Goal: Find specific fact: Find specific fact

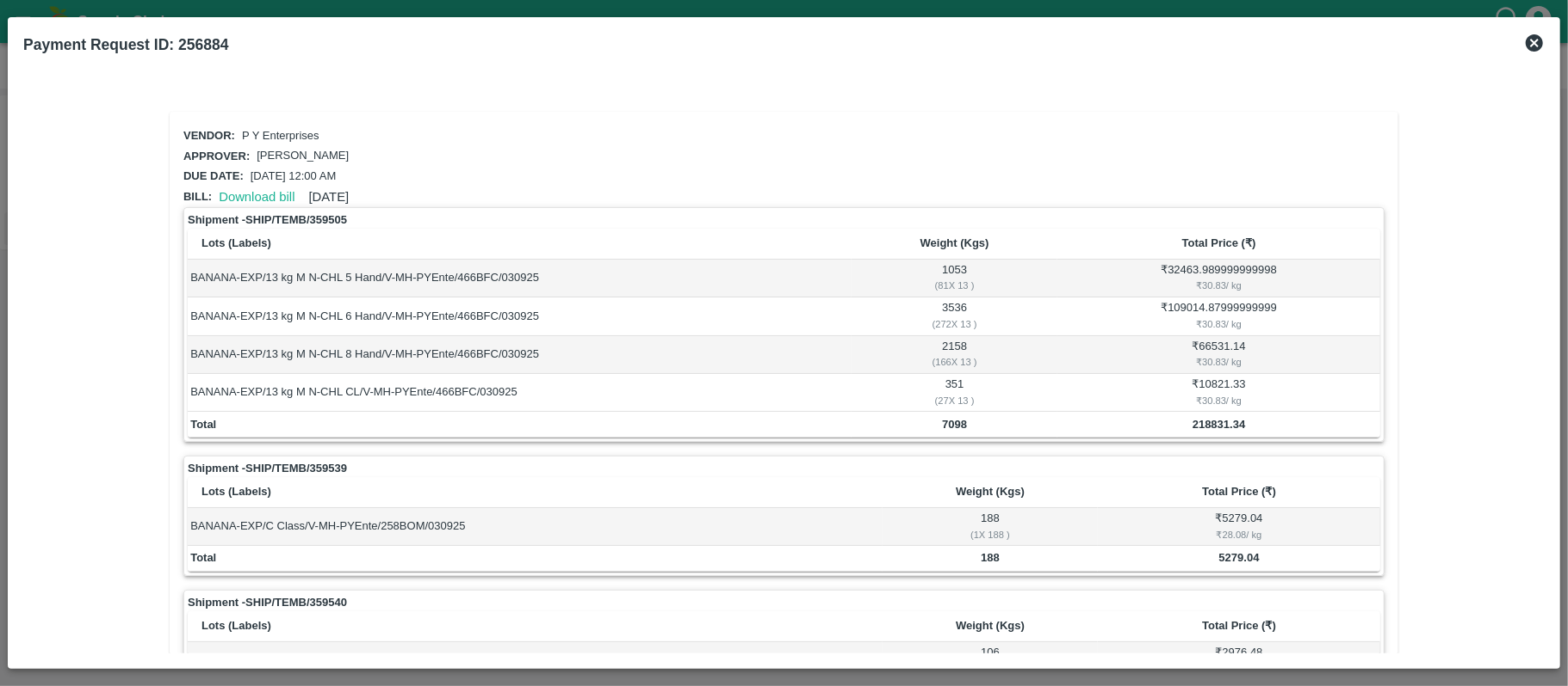
click at [1531, 42] on icon at bounding box center [1534, 42] width 17 height 17
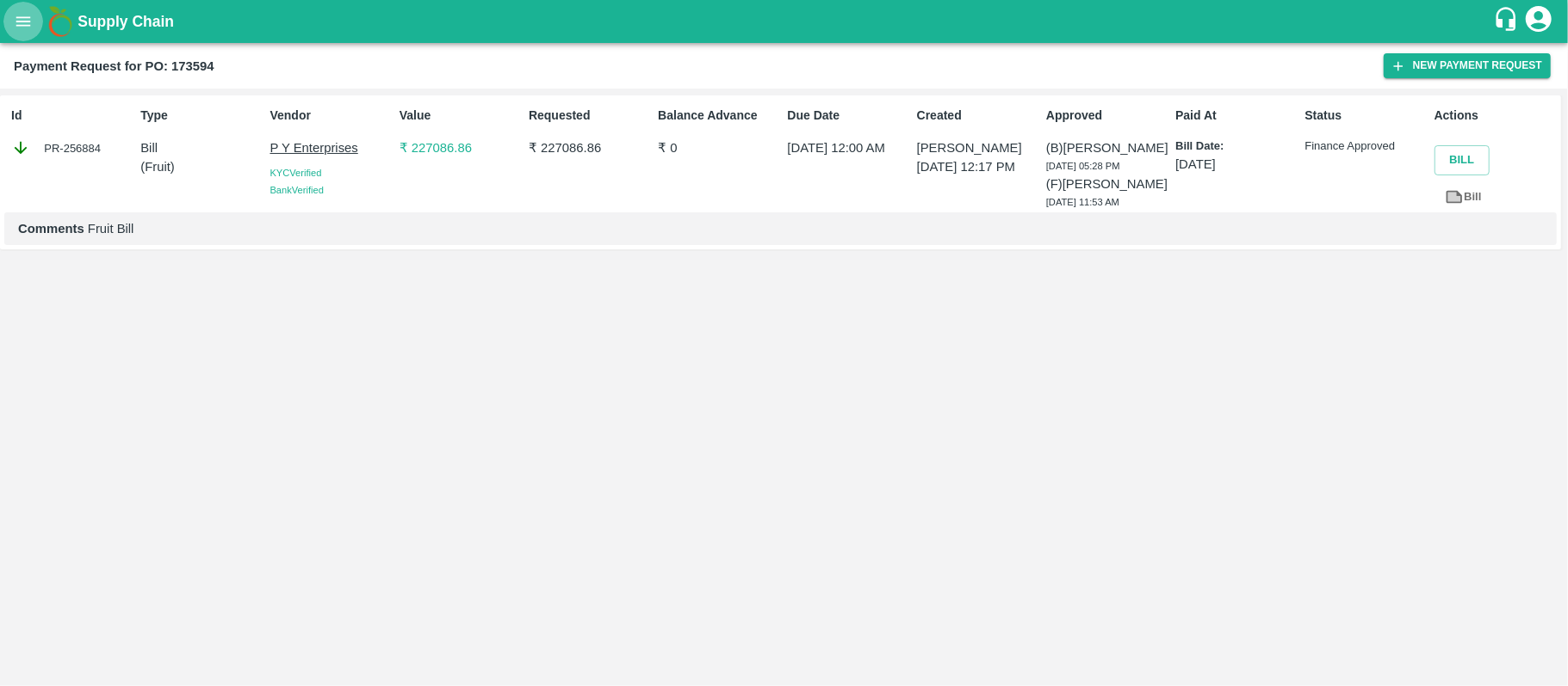
click at [23, 17] on icon "open drawer" at bounding box center [24, 22] width 15 height 10
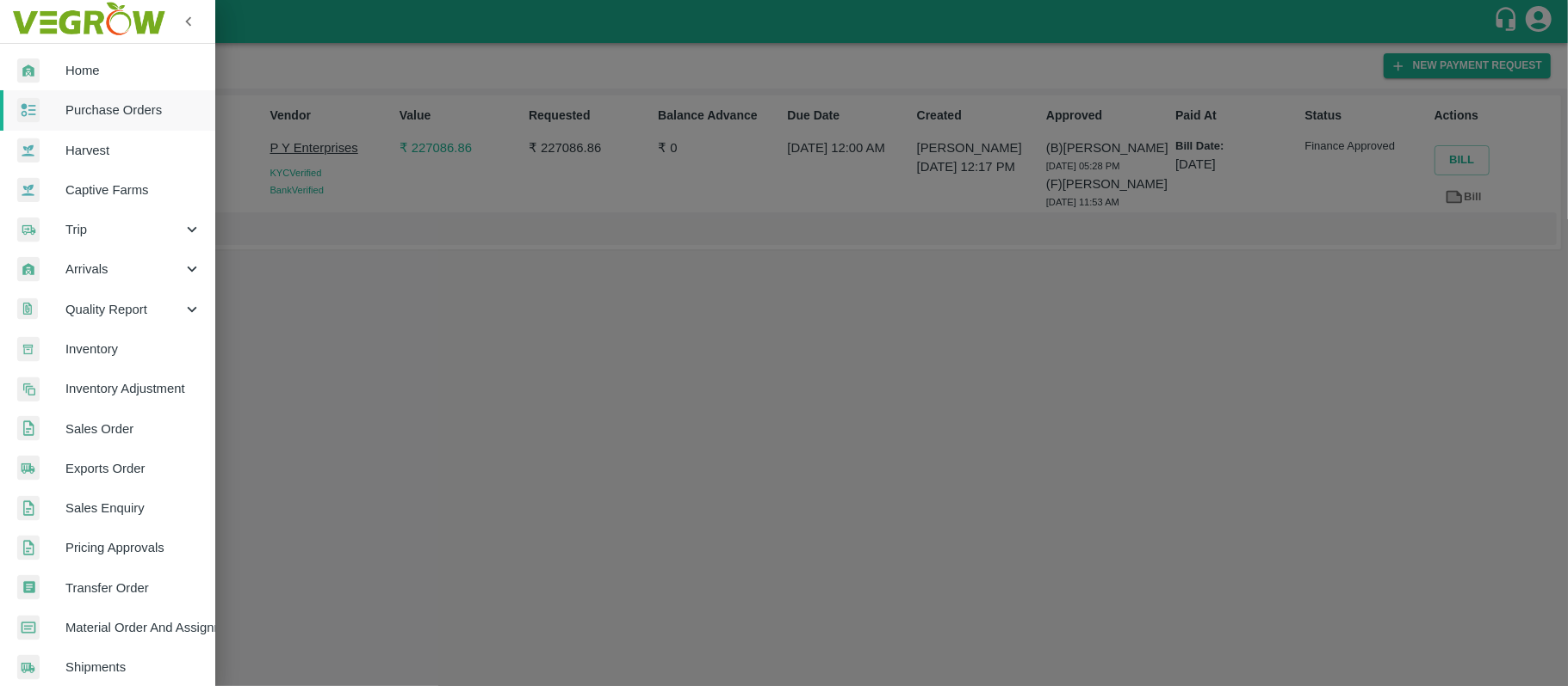
drag, startPoint x: 113, startPoint y: 110, endPoint x: 219, endPoint y: 139, distance: 109.9
click at [113, 110] on span "Purchase Orders" at bounding box center [133, 109] width 136 height 19
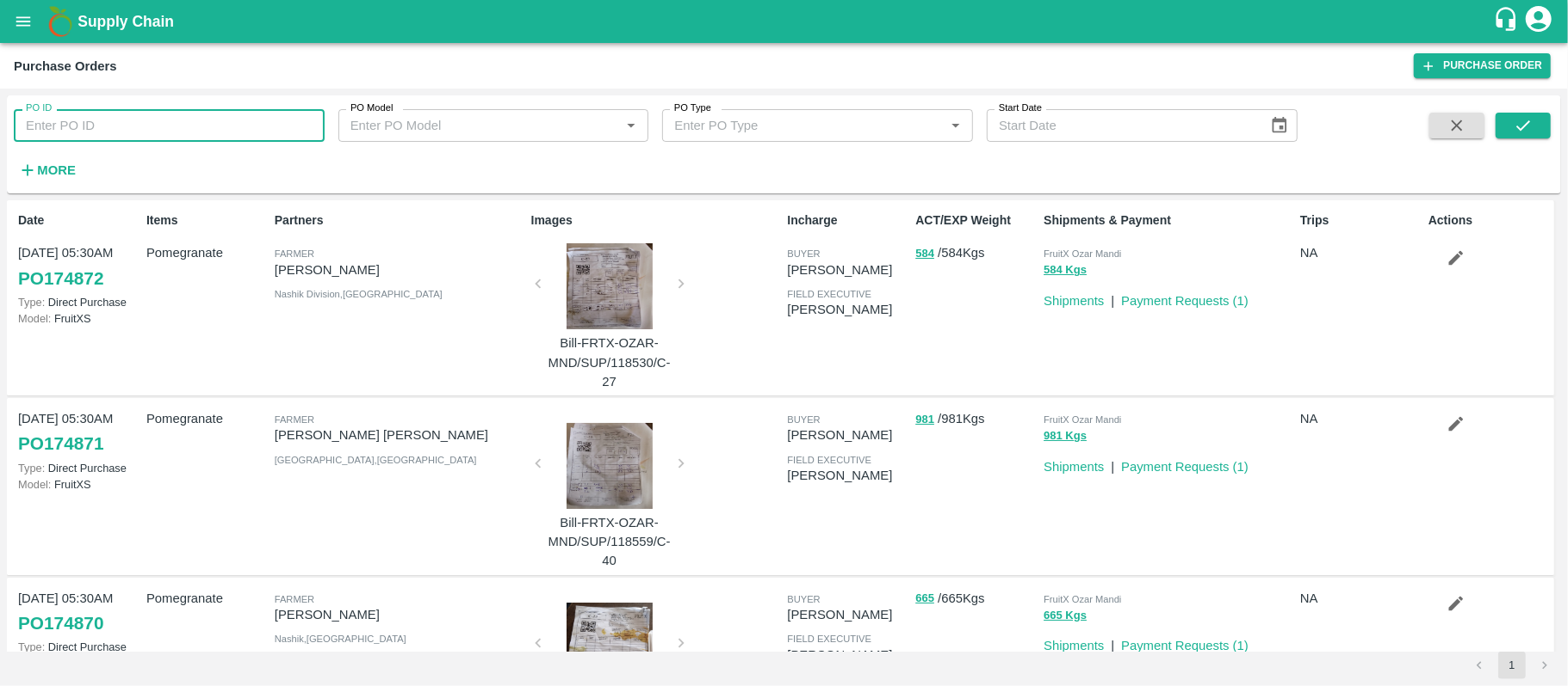
click at [91, 132] on input "PO ID" at bounding box center [169, 125] width 311 height 32
paste input "173878"
click at [1512, 132] on button "submit" at bounding box center [1523, 125] width 55 height 26
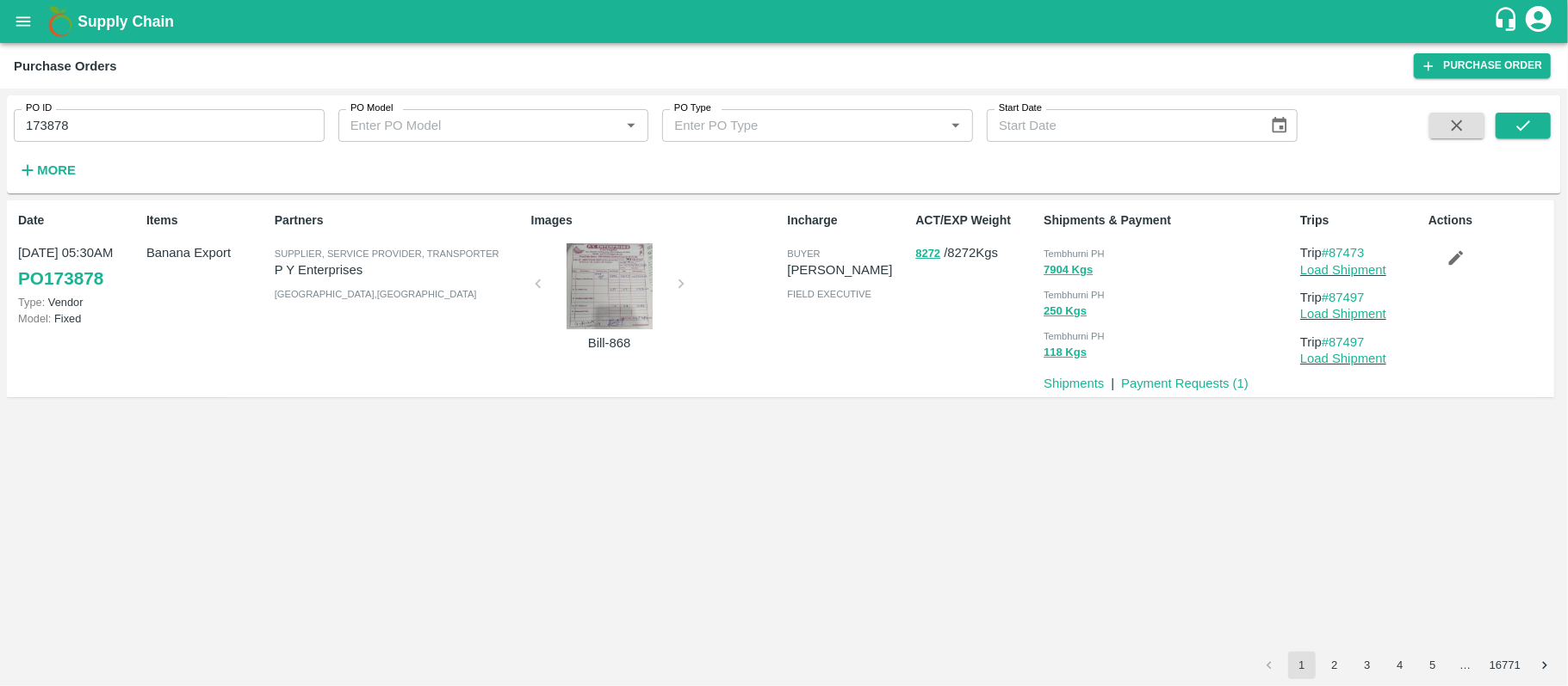
click at [1096, 249] on span "Tembhurni PH" at bounding box center [1074, 254] width 61 height 10
copy div "Tembhurni PH 7904 Kgs"
click at [246, 117] on input "173878" at bounding box center [169, 125] width 311 height 32
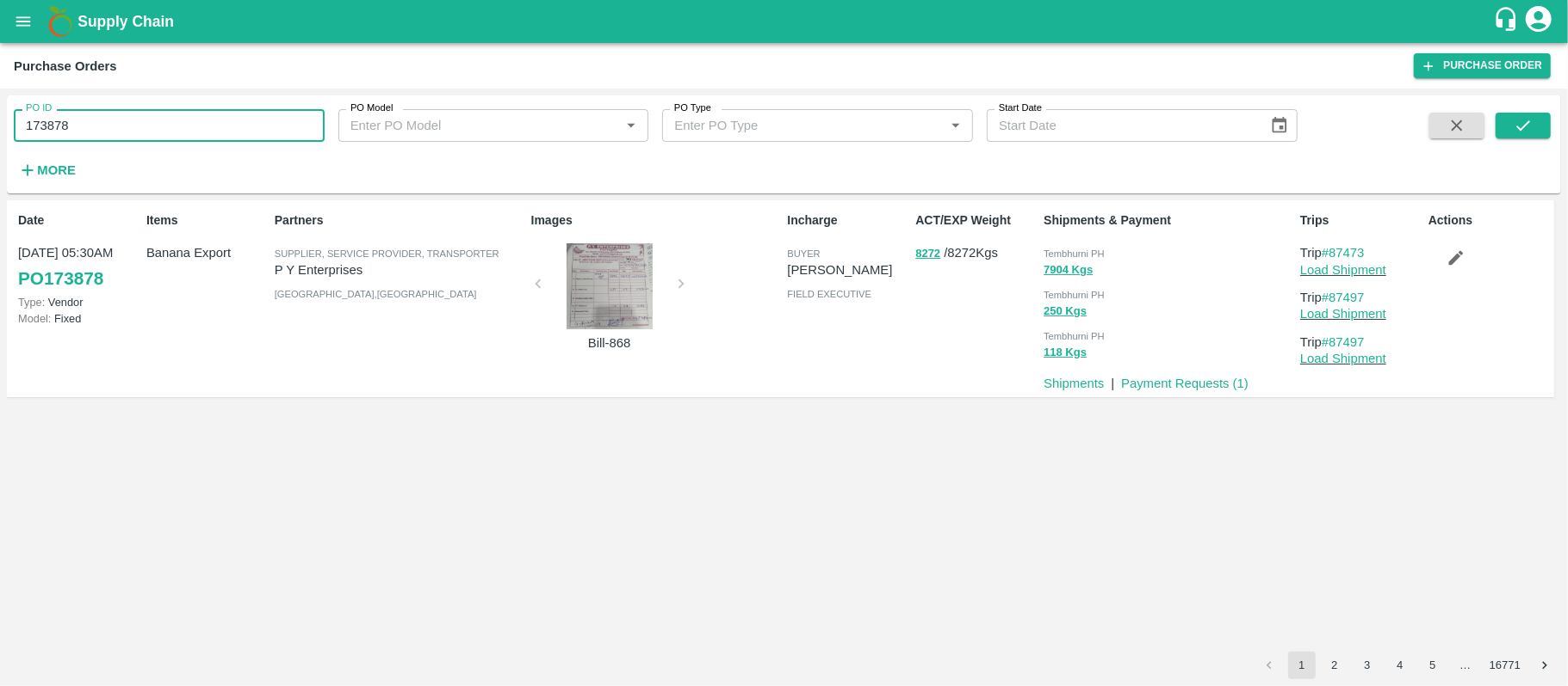
click at [246, 117] on input "173878" at bounding box center [169, 125] width 311 height 32
paste input "text"
click at [1520, 119] on icon "submit" at bounding box center [1522, 125] width 19 height 19
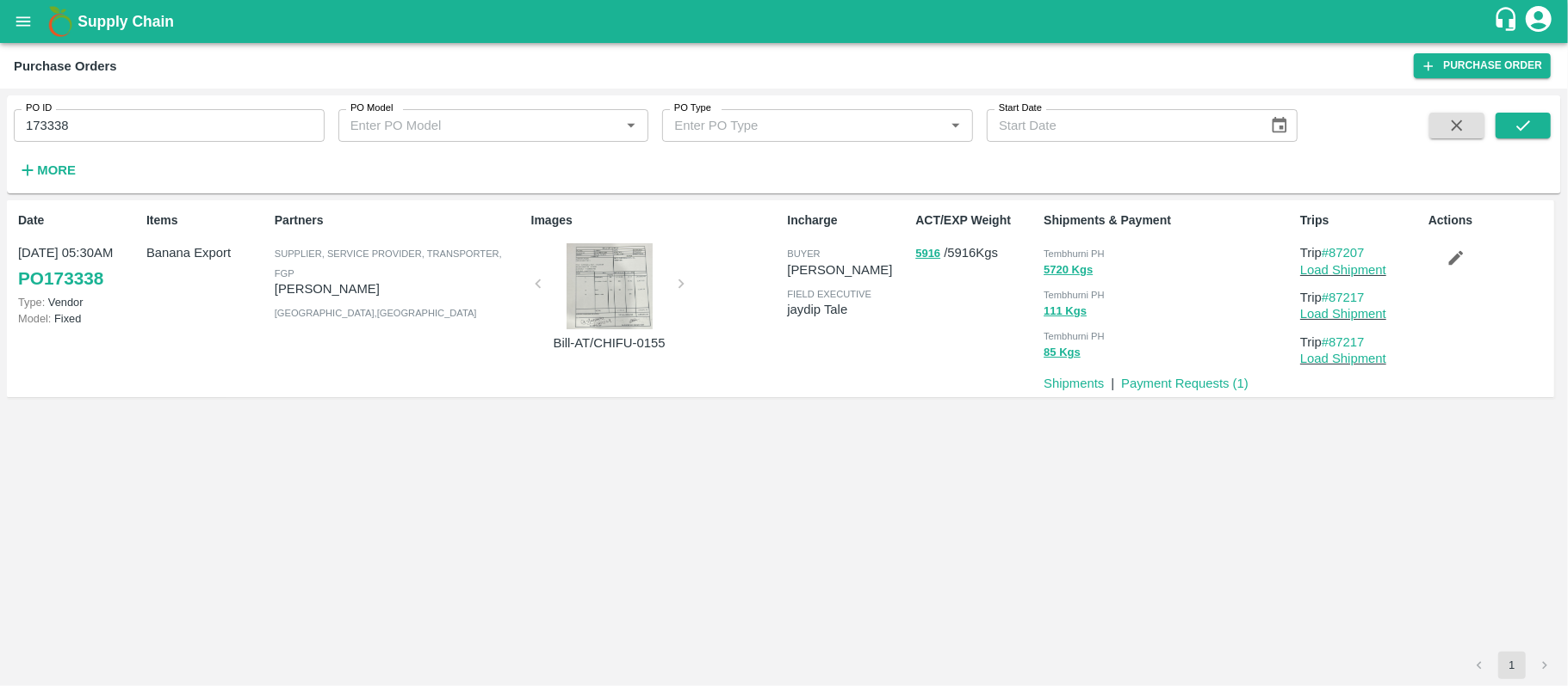
click at [1092, 258] on span "Tembhurni PH" at bounding box center [1074, 254] width 61 height 10
copy div "Tembhurni PH 5720 Kgs"
click at [256, 128] on input "173338" at bounding box center [169, 125] width 311 height 32
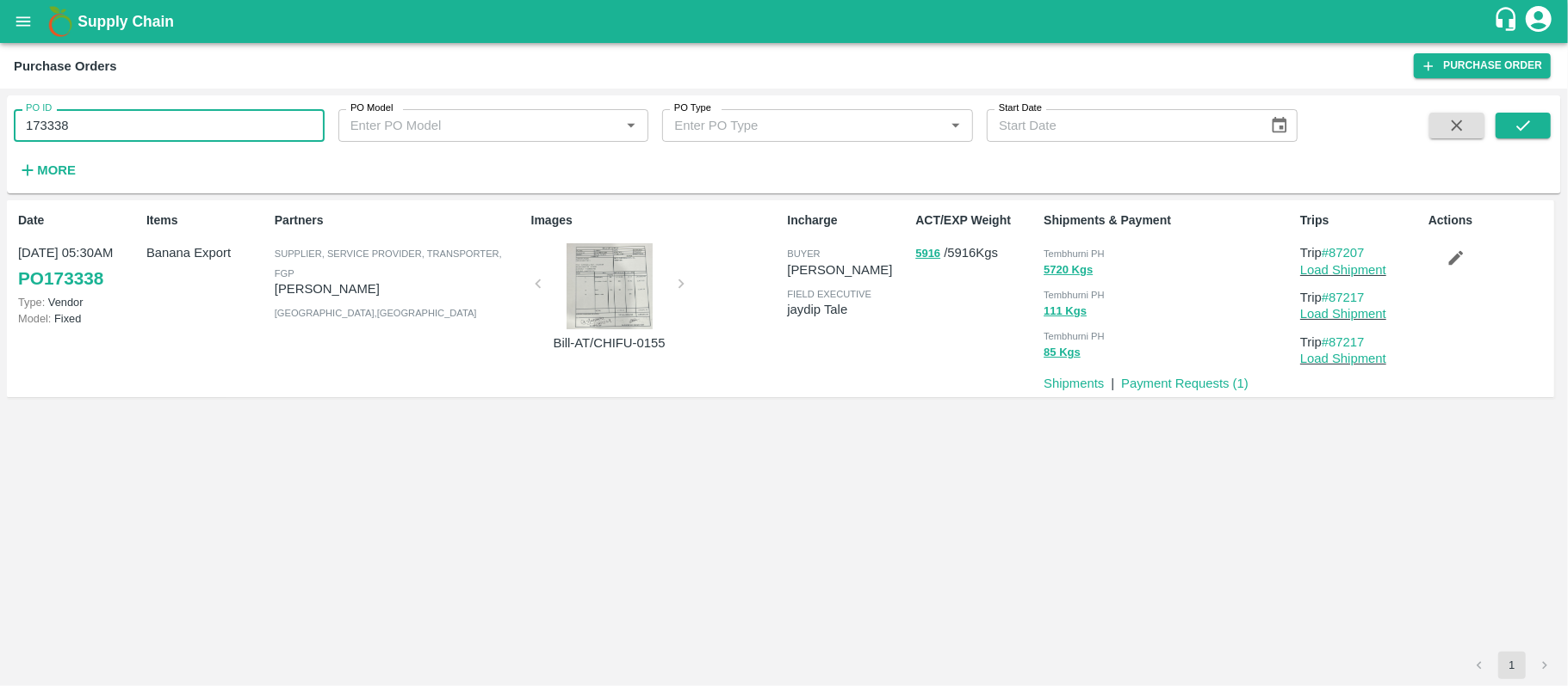
click at [256, 128] on input "173338" at bounding box center [169, 125] width 311 height 32
paste input "text"
click at [1517, 120] on icon "submit" at bounding box center [1522, 125] width 19 height 19
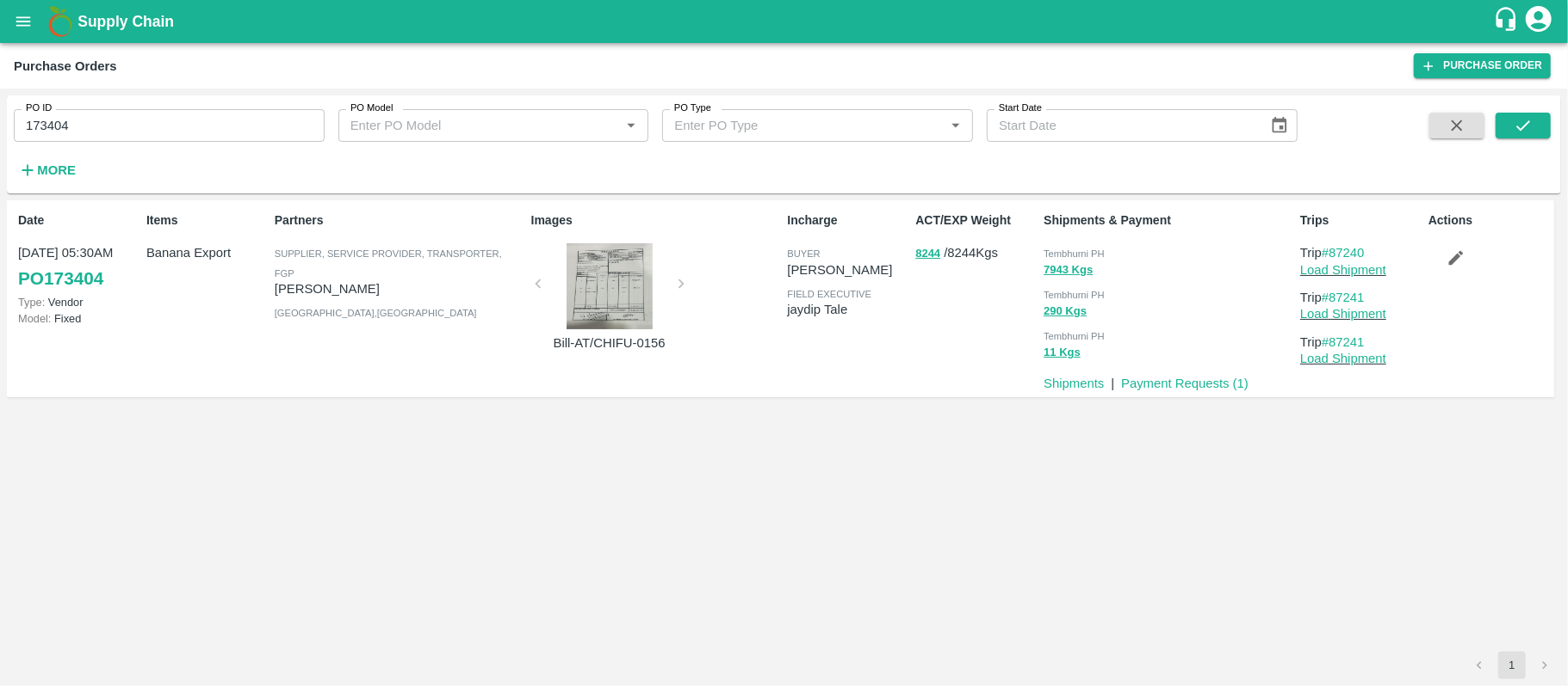
click at [1082, 238] on div "Tembhurni PH 7943 Kgs Tembhurni PH 290 Kgs Tembhurni PH 11 Kgs" at bounding box center [1164, 301] width 256 height 130
copy div "Tembhurni PH 7943 Kgs"
click at [209, 133] on input "173404" at bounding box center [169, 125] width 311 height 32
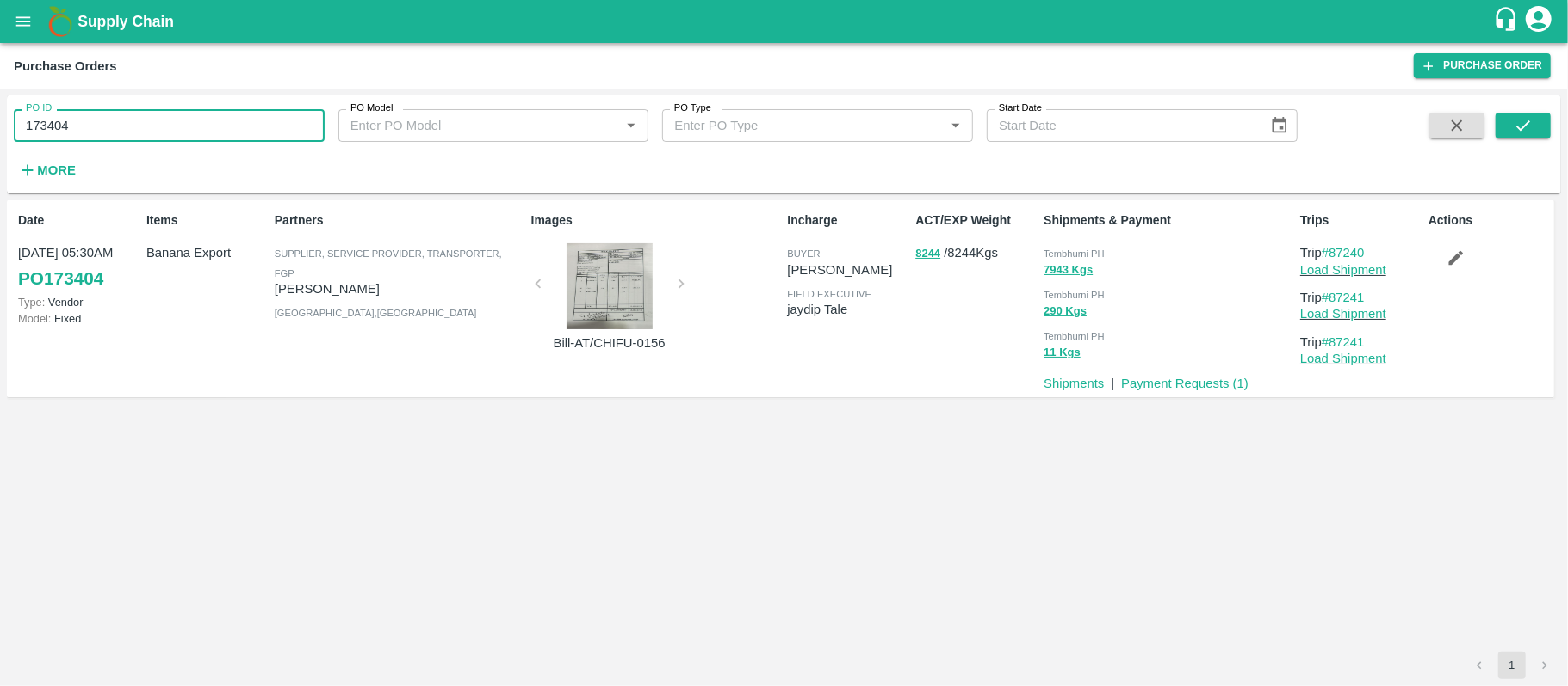
paste input "text"
click at [209, 133] on input "173404" at bounding box center [169, 125] width 311 height 32
click at [1520, 136] on button "submit" at bounding box center [1523, 125] width 55 height 26
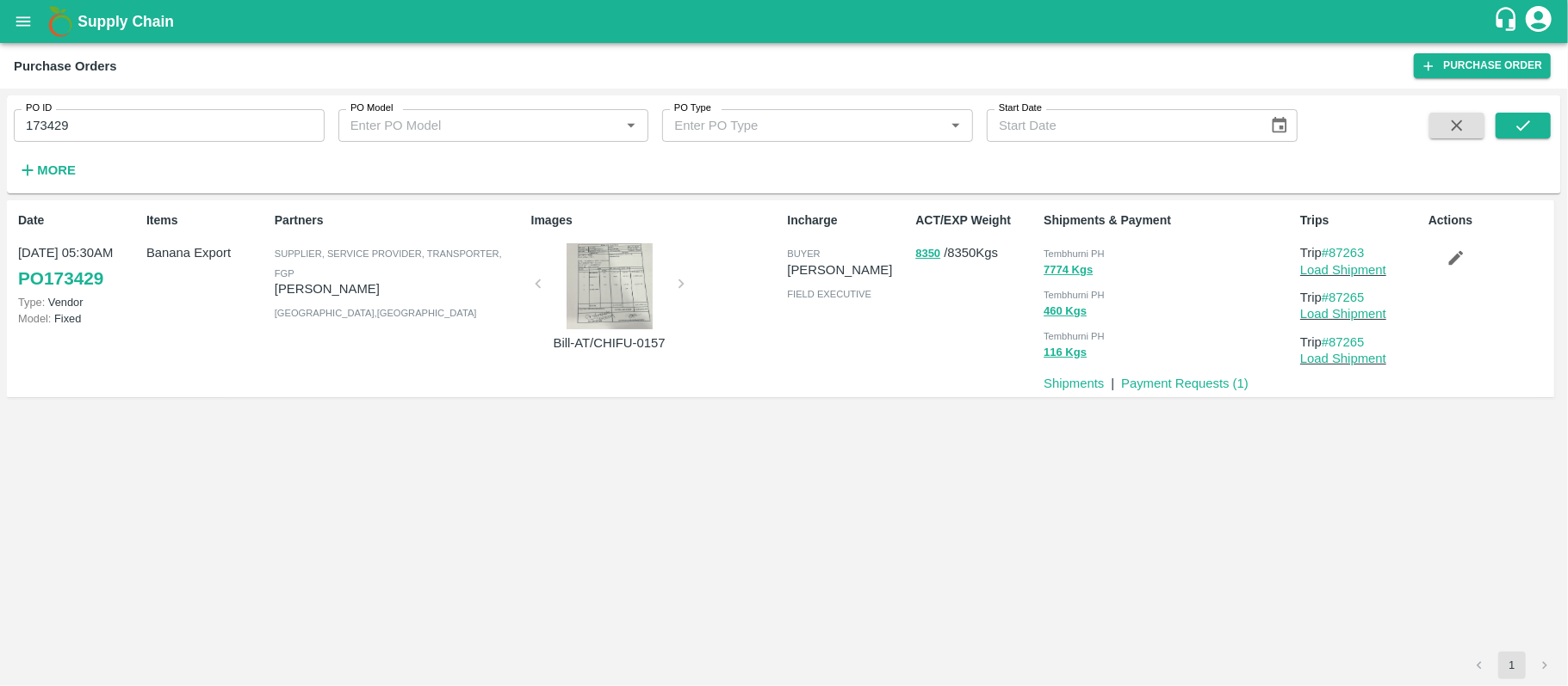
click at [1085, 256] on span "Tembhurni PH" at bounding box center [1074, 254] width 61 height 10
copy div "Tembhurni PH 7774 Kgs"
click at [284, 124] on input "173429" at bounding box center [169, 125] width 311 height 32
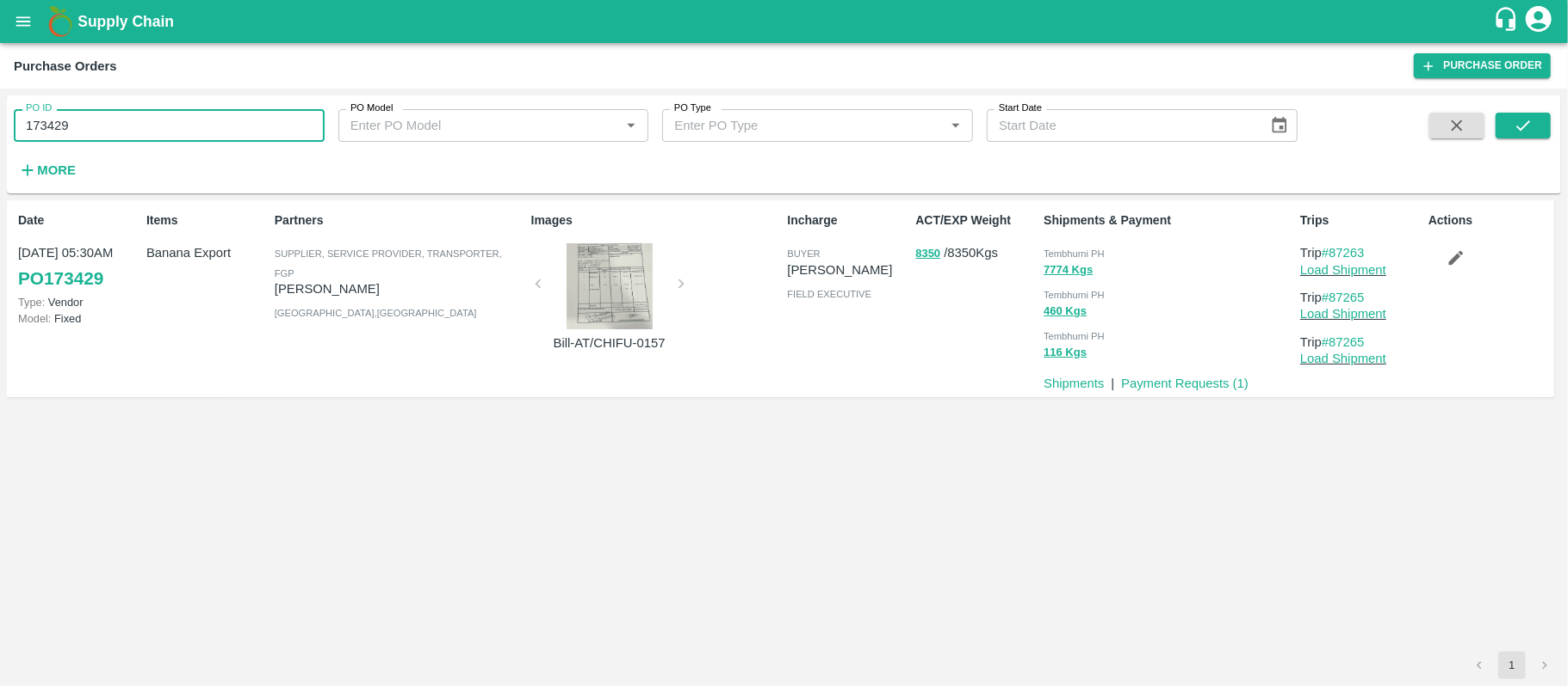
click at [284, 124] on input "173429" at bounding box center [169, 125] width 311 height 32
paste input "text"
click at [1503, 126] on button "submit" at bounding box center [1523, 125] width 55 height 26
click at [1076, 249] on span "Tembhurni PH" at bounding box center [1074, 254] width 61 height 10
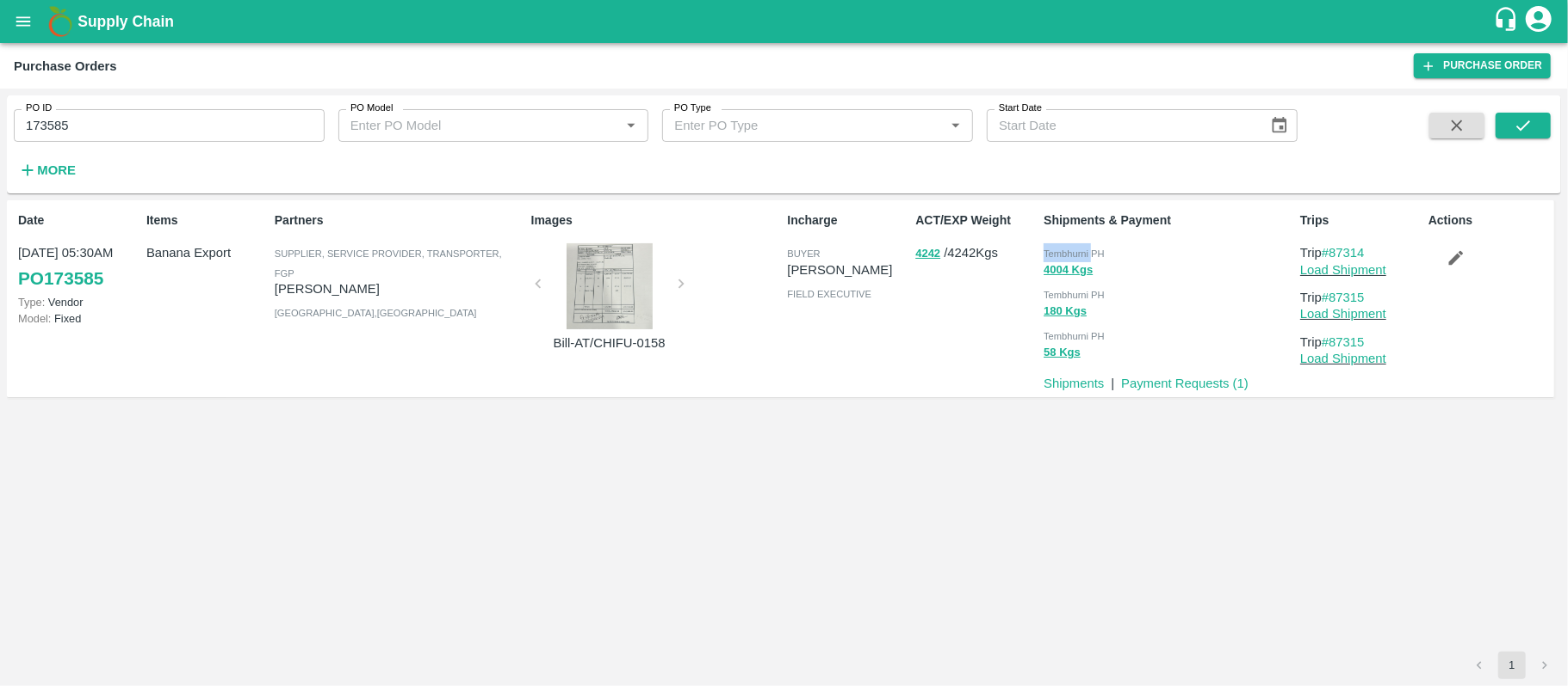
click at [1076, 249] on span "Tembhurni PH" at bounding box center [1074, 254] width 61 height 10
copy div "Tembhurni PH 4004 Kgs"
click at [311, 125] on input "173585" at bounding box center [169, 125] width 311 height 32
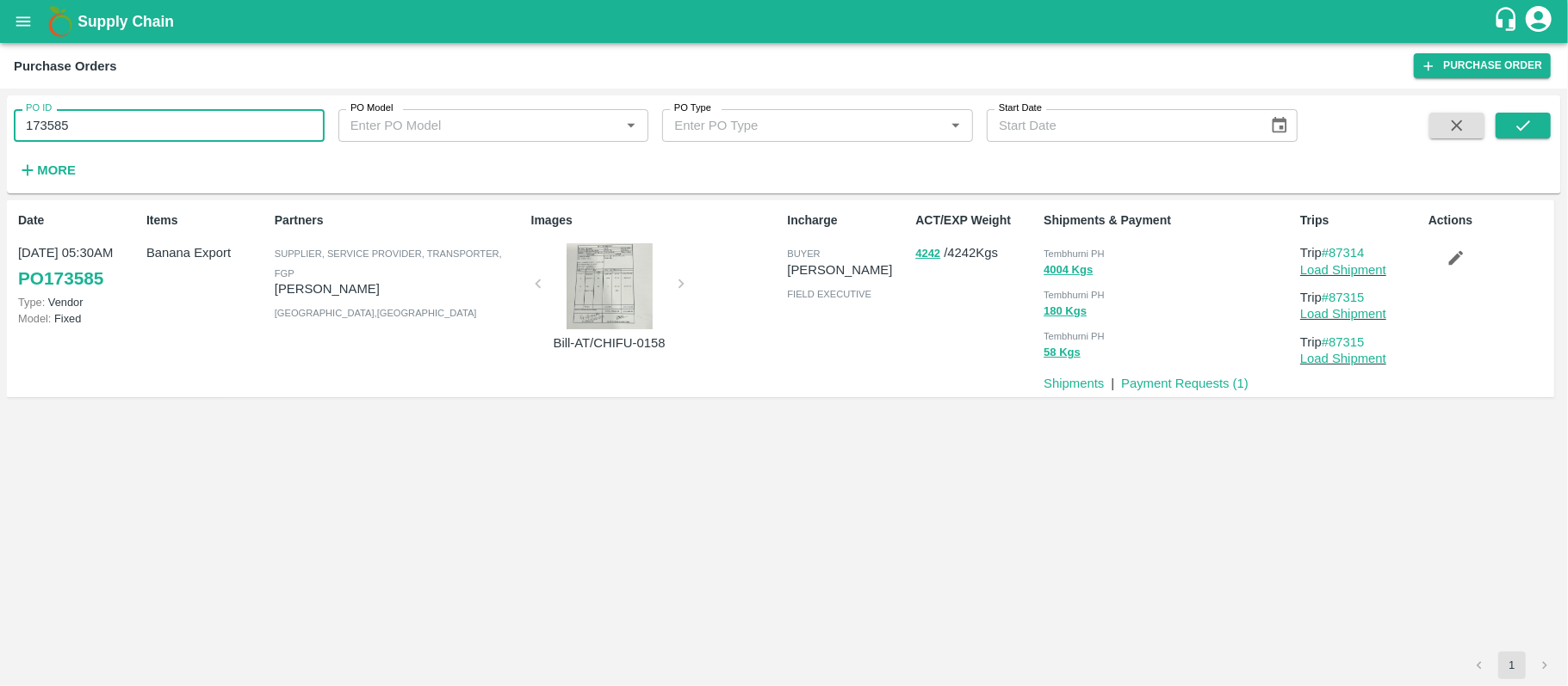
paste input "text"
click at [1534, 122] on button "submit" at bounding box center [1523, 125] width 55 height 26
click at [1069, 246] on div "Tembhurni PH" at bounding box center [1167, 252] width 249 height 19
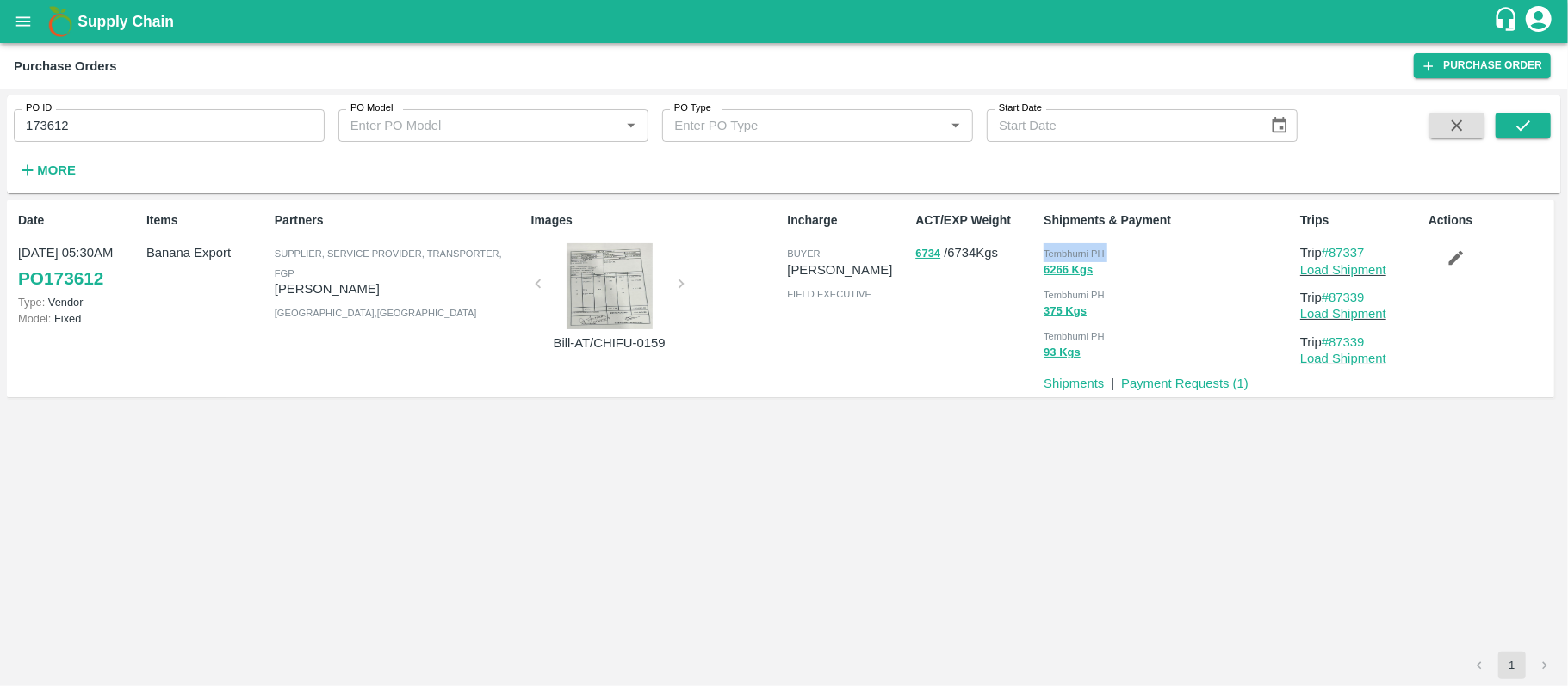
copy div "Tembhurni PH 6266 Kgs"
click at [253, 112] on input "173612" at bounding box center [169, 125] width 311 height 32
paste input "text"
click at [1513, 125] on icon "submit" at bounding box center [1522, 125] width 19 height 19
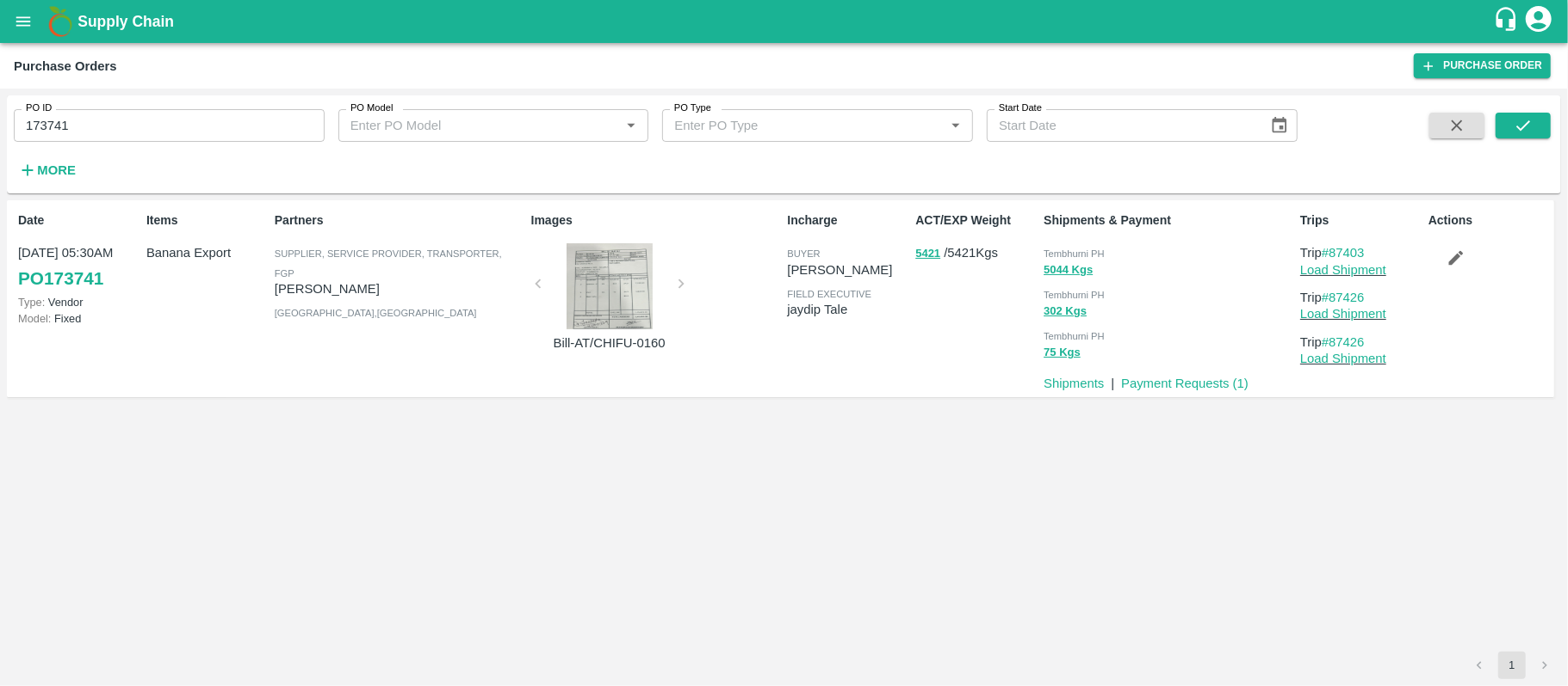
click at [1091, 258] on span "Tembhurni PH" at bounding box center [1074, 254] width 61 height 10
copy div "Tembhurni PH 5044 Kgs"
click at [174, 122] on input "173741" at bounding box center [169, 125] width 311 height 32
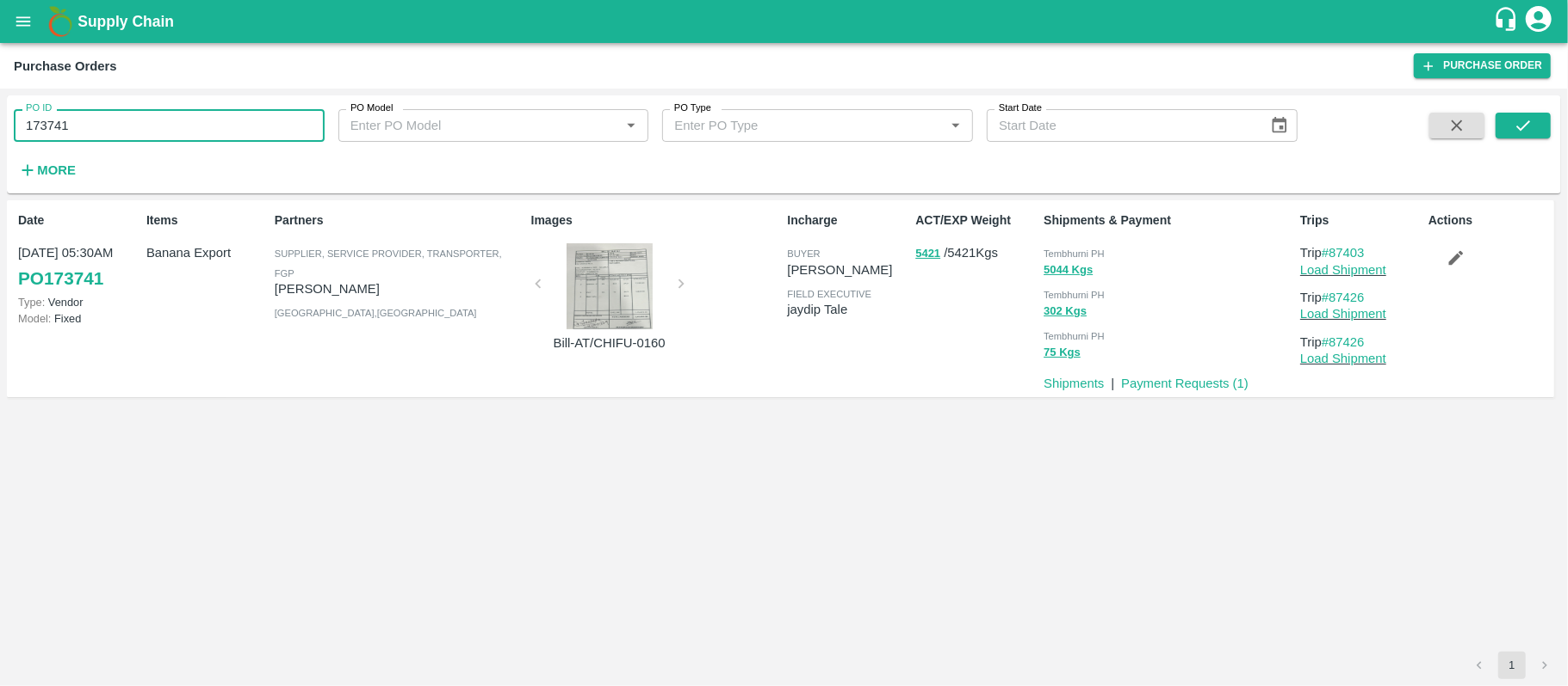
click at [174, 122] on input "173741" at bounding box center [169, 125] width 311 height 32
paste input "text"
click at [1509, 112] on button "submit" at bounding box center [1523, 125] width 55 height 26
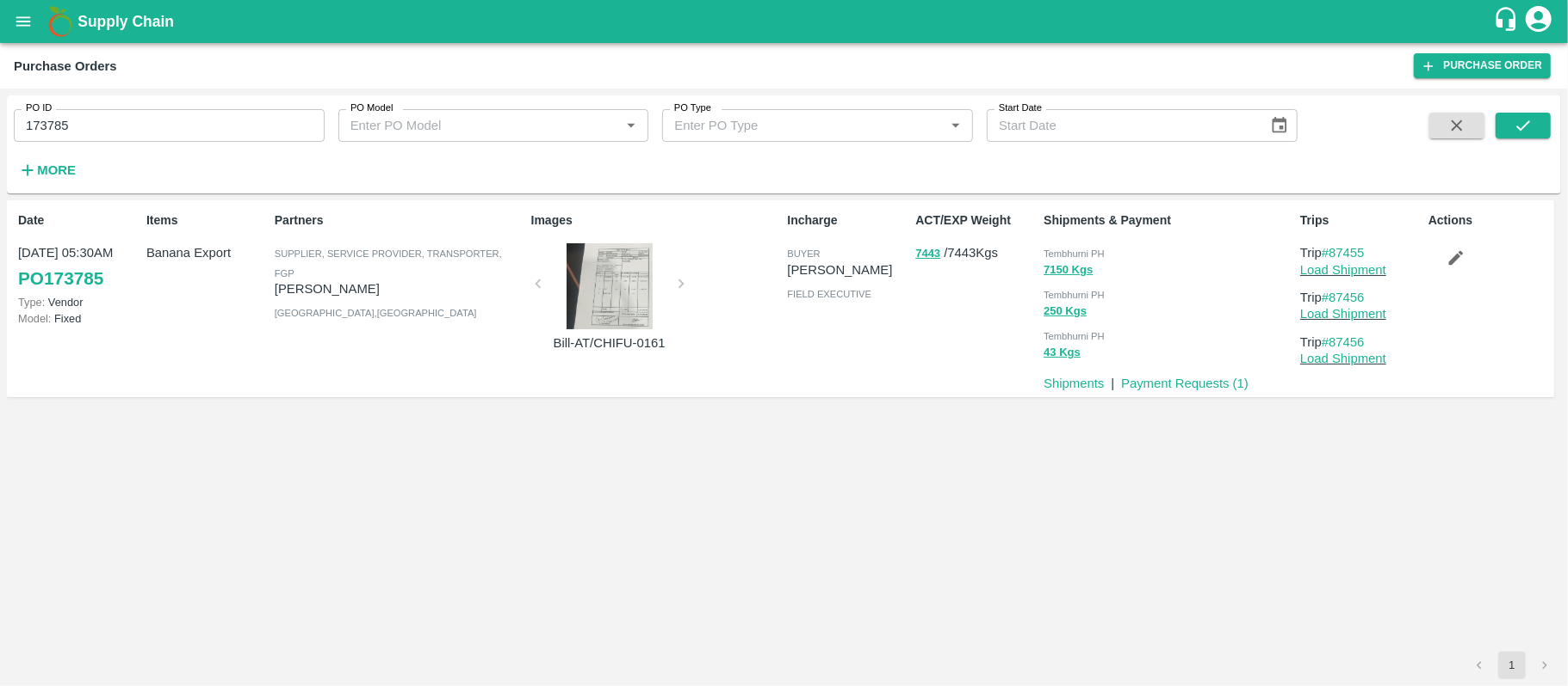
click at [1061, 256] on span "Tembhurni PH" at bounding box center [1074, 254] width 61 height 10
copy div "Tembhurni PH 7150 Kgs"
click at [221, 121] on input "173785" at bounding box center [169, 125] width 311 height 32
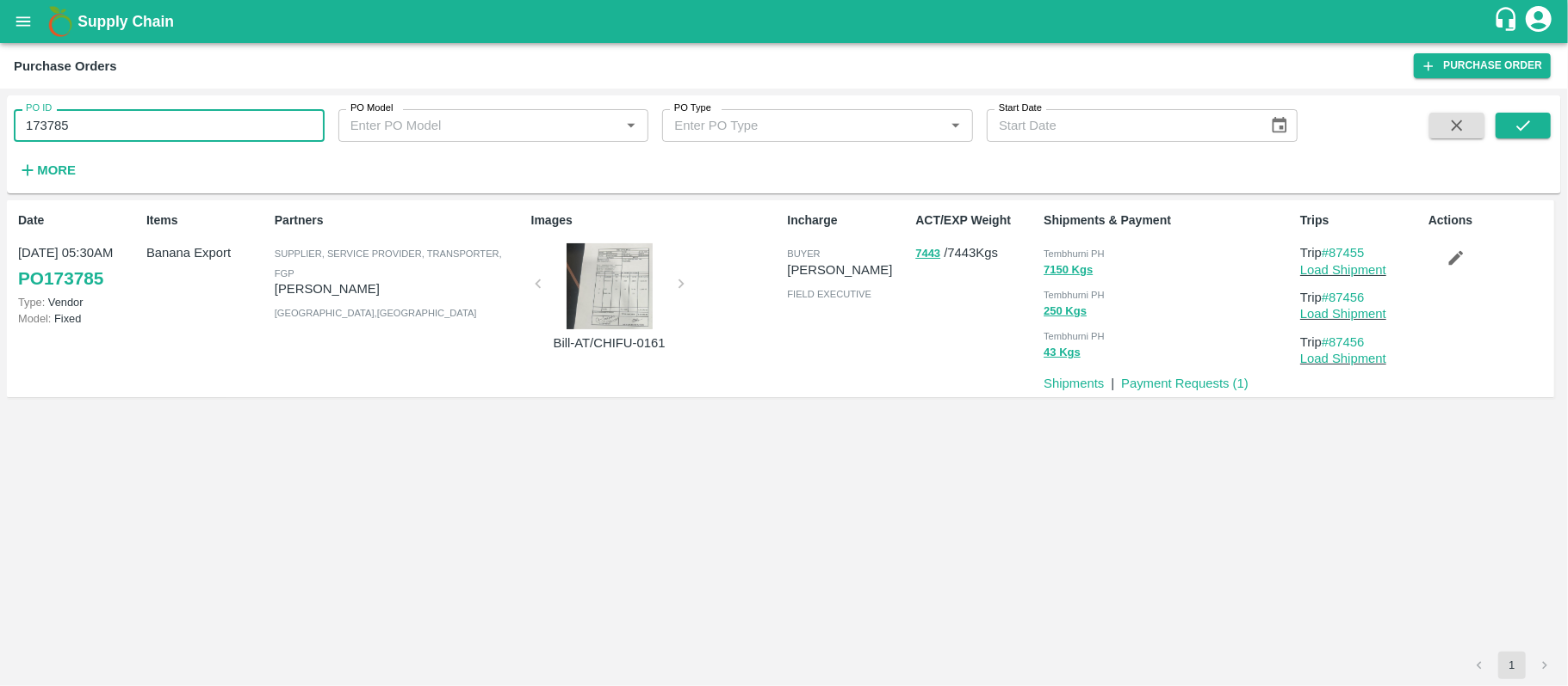
paste input "text"
click at [221, 121] on input "173785" at bounding box center [169, 125] width 311 height 32
click at [1506, 128] on button "submit" at bounding box center [1523, 125] width 55 height 26
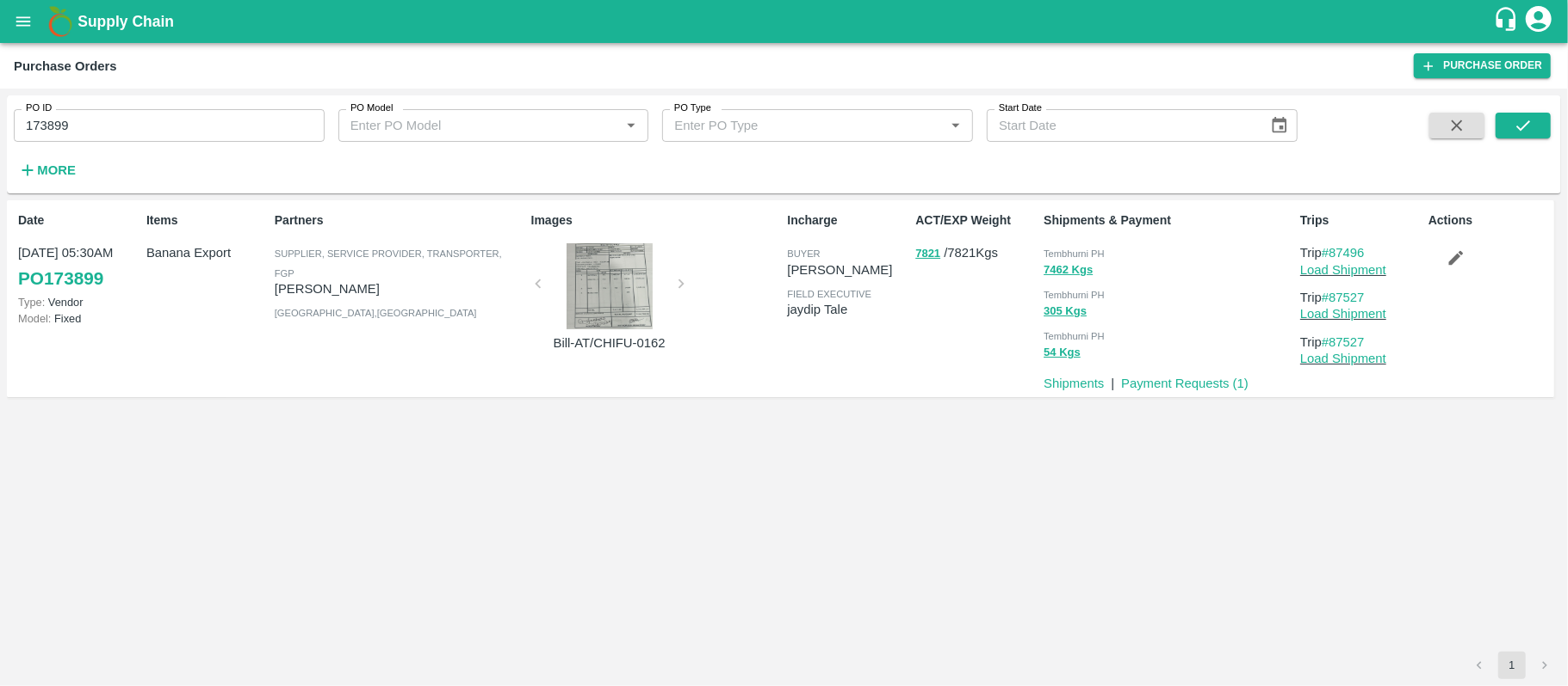
click at [1065, 255] on span "Tembhurni PH" at bounding box center [1074, 254] width 61 height 10
copy div "Tembhurni PH 7462 Kgs"
click at [202, 106] on div "PO ID 173899 PO ID" at bounding box center [162, 118] width 324 height 46
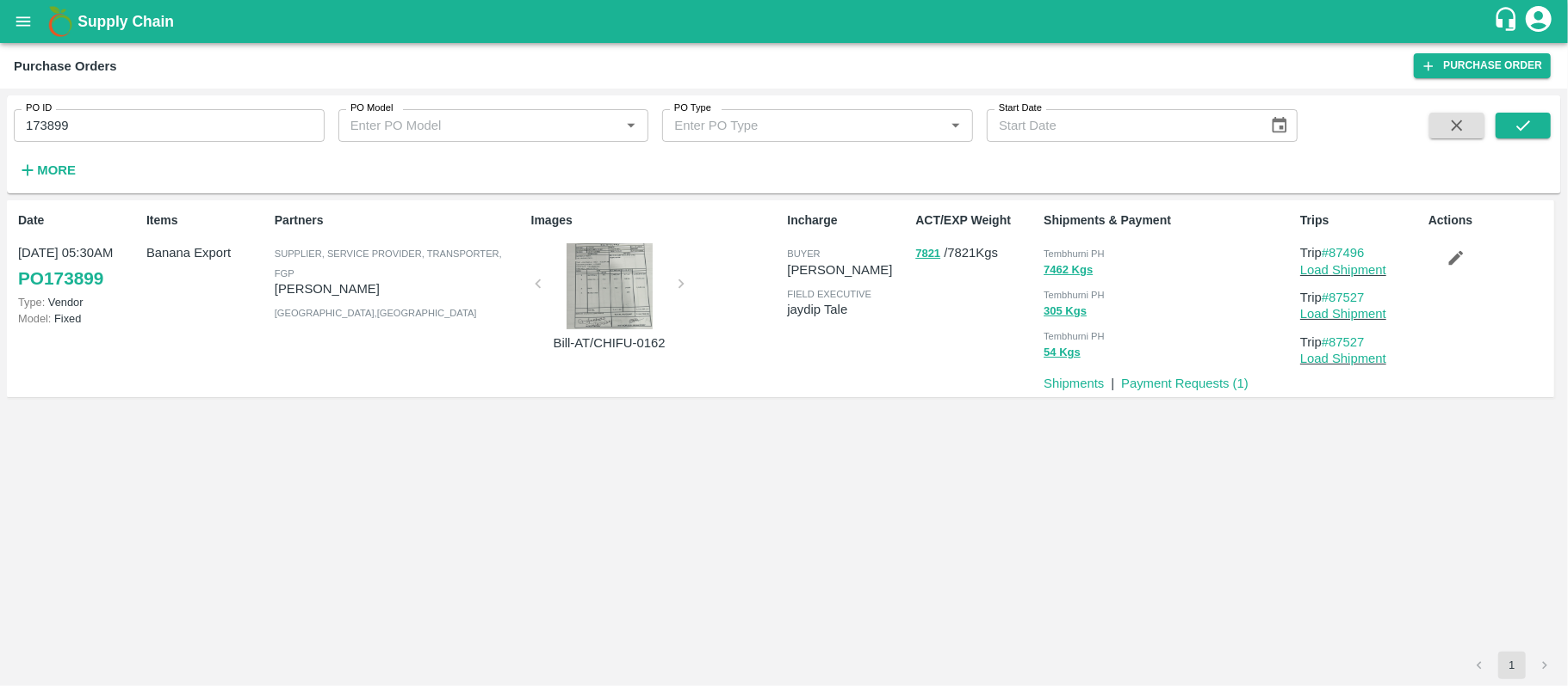
click at [202, 106] on div "PO ID 173899 PO ID" at bounding box center [162, 118] width 324 height 46
click at [202, 113] on input "173899" at bounding box center [169, 125] width 311 height 32
paste input "text"
click at [202, 113] on input "173899" at bounding box center [169, 125] width 311 height 32
type input "173889"
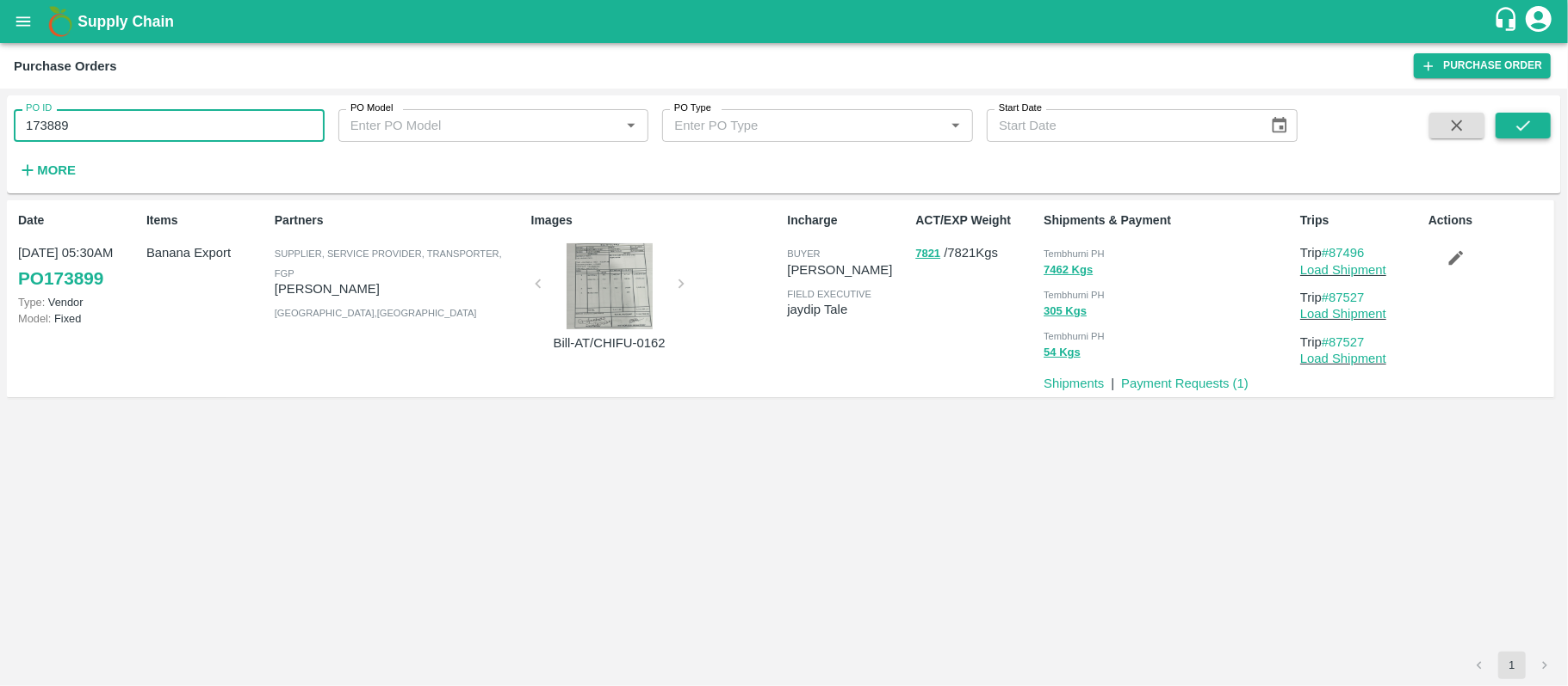
click at [1529, 122] on icon "submit" at bounding box center [1523, 125] width 14 height 10
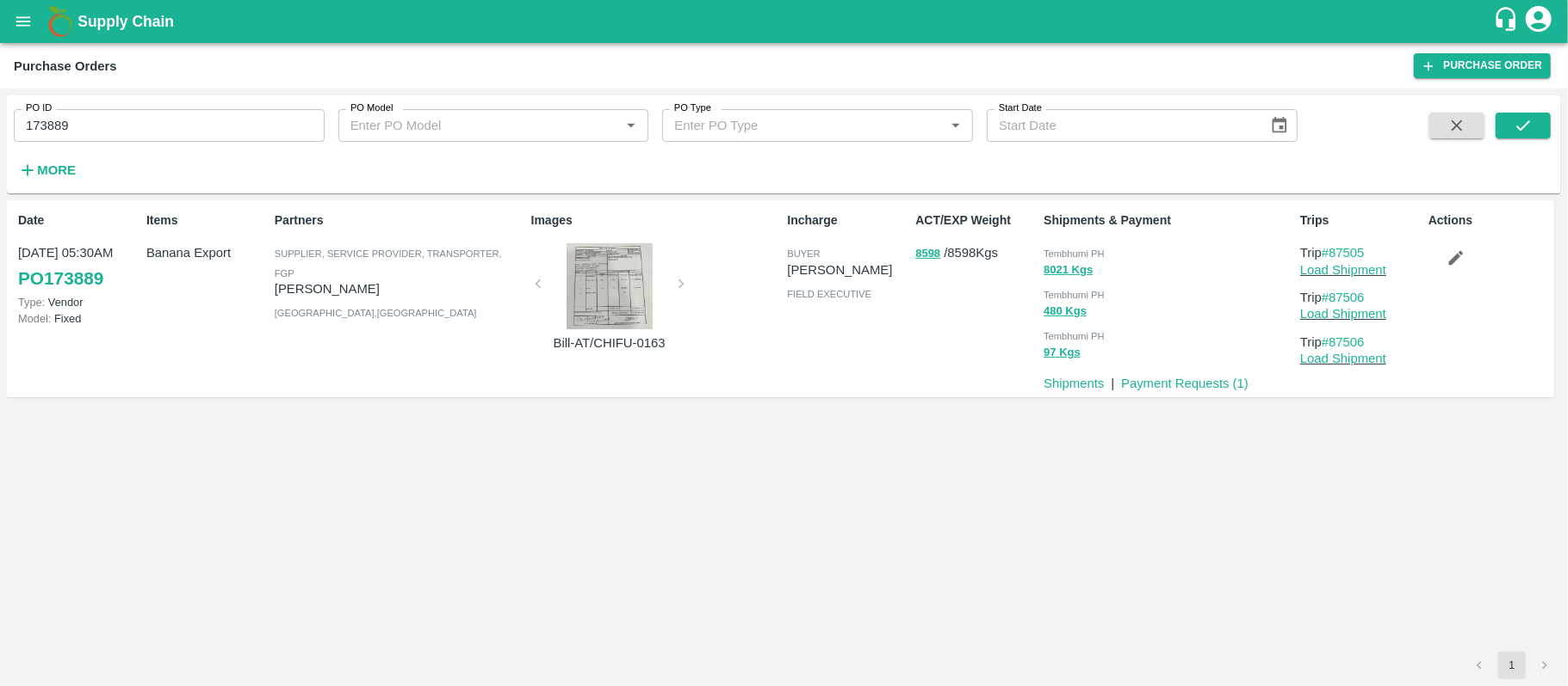
click at [1100, 246] on div "Tembhurni PH" at bounding box center [1167, 252] width 249 height 19
copy div "Tembhurni PH 8021 Kgs"
